Goal: Share content: Share content

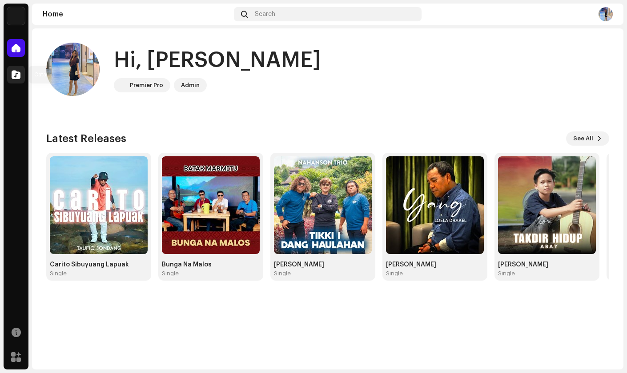
click at [19, 79] on div at bounding box center [16, 75] width 18 height 18
click at [16, 77] on span at bounding box center [16, 74] width 9 height 7
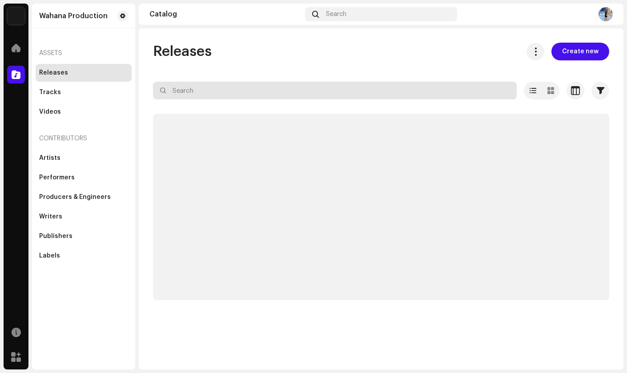
click at [205, 88] on input "text" at bounding box center [334, 91] width 363 height 18
type input "yang"
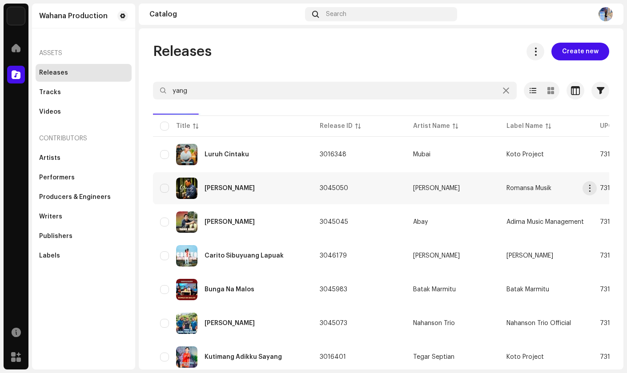
click at [248, 185] on div "[PERSON_NAME]" at bounding box center [232, 188] width 145 height 21
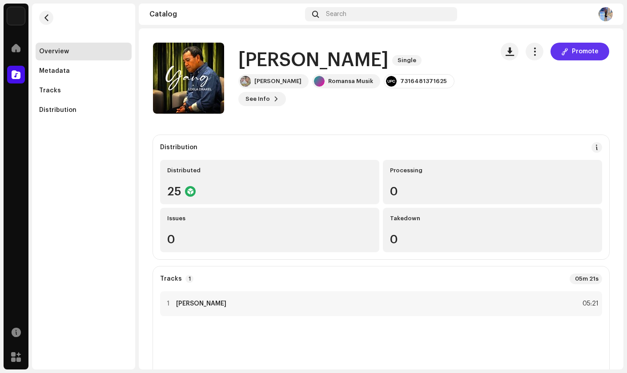
click at [583, 52] on span "Promote" at bounding box center [584, 52] width 27 height 18
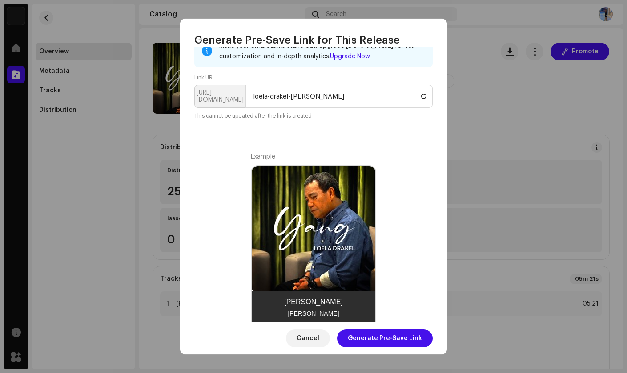
scroll to position [144, 0]
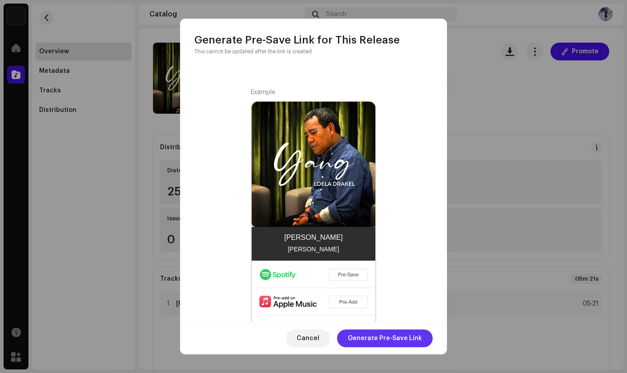
click at [389, 336] on span "Generate Pre-Save Link" at bounding box center [384, 339] width 74 height 18
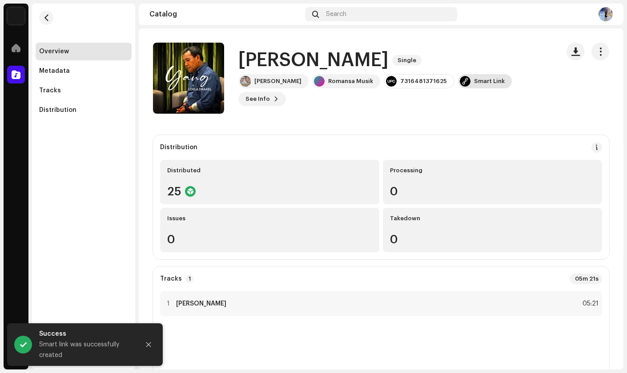
click at [479, 88] on div "Smart Link" at bounding box center [485, 81] width 54 height 14
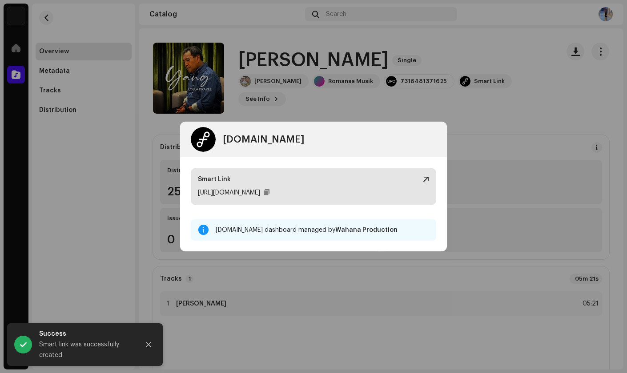
click at [296, 196] on div "[URL][DOMAIN_NAME]" at bounding box center [313, 193] width 231 height 11
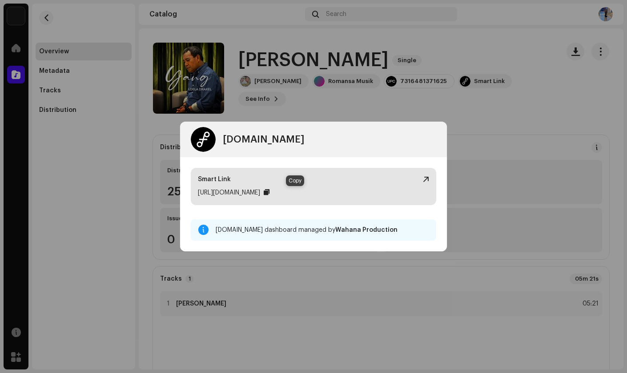
click at [269, 193] on div at bounding box center [266, 192] width 6 height 7
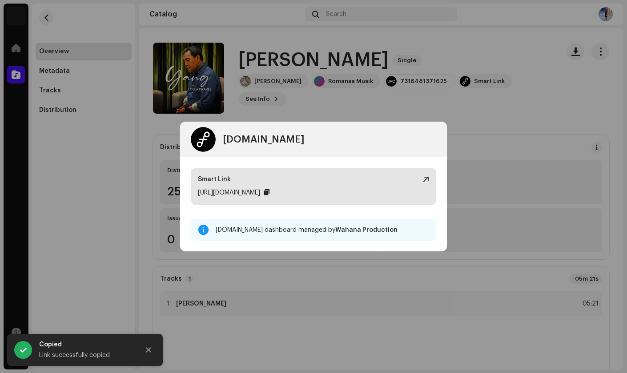
click at [269, 193] on div at bounding box center [266, 192] width 6 height 7
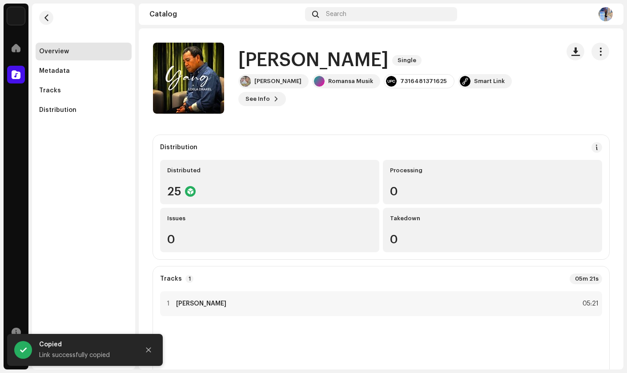
click at [377, 52] on div "[DOMAIN_NAME] Smart Link [URL][DOMAIN_NAME] [DOMAIN_NAME] dashboard managed by …" at bounding box center [313, 186] width 627 height 373
